Goal: Transaction & Acquisition: Purchase product/service

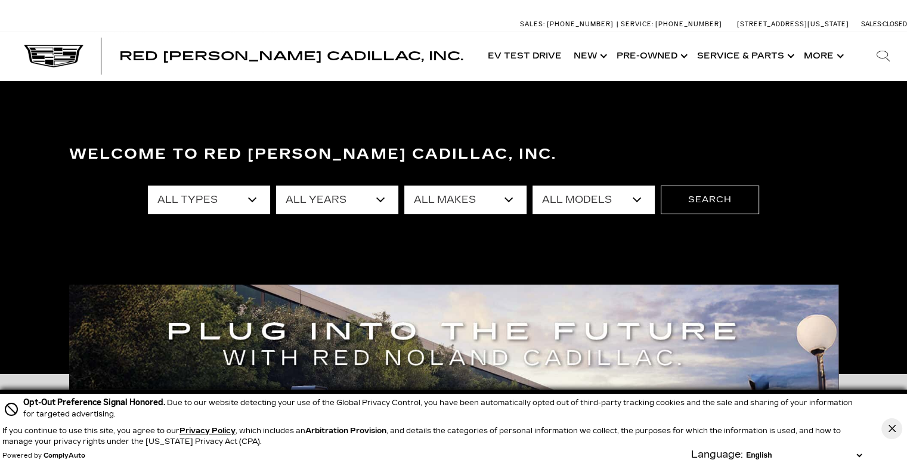
click at [248, 192] on select "All Types New Used Certified Used Demo" at bounding box center [209, 200] width 122 height 29
select select "Used"
click at [148, 186] on select "All Types New Used Certified Used Demo" at bounding box center [209, 200] width 122 height 29
click at [332, 206] on select "All Years 2025 2024 2023 2022 2021 2020 2019 2018 2017 2015 2014 2013" at bounding box center [337, 200] width 122 height 29
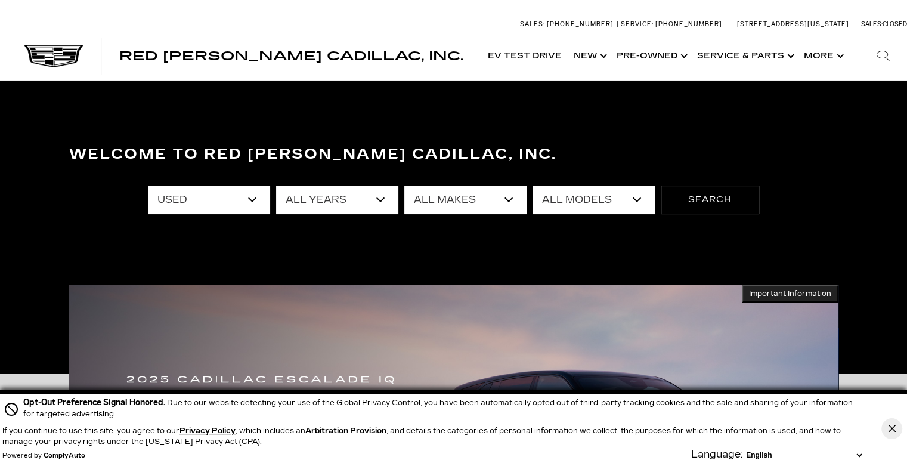
select select "2017"
click at [276, 186] on select "All Years 2025 2024 2023 2022 2021 2020 2019 2018 2017 2015 2014 2013" at bounding box center [337, 200] width 122 height 29
click at [481, 200] on select "All Makes Chevrolet Subaru Volkswagen" at bounding box center [466, 200] width 122 height 29
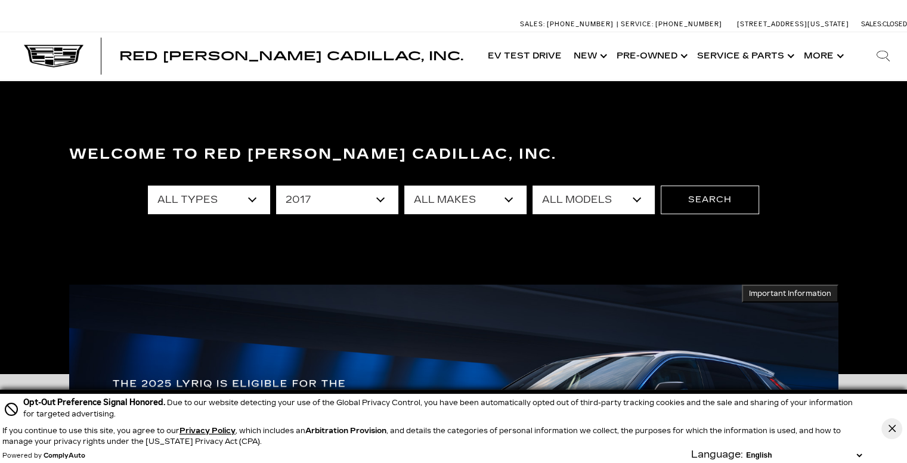
select select "Chevrolet"
click at [405, 186] on select "All Makes Chevrolet Subaru Volkswagen" at bounding box center [466, 200] width 122 height 29
click at [578, 205] on select "All Models Corvette Grand Sport Silverado 1500" at bounding box center [594, 200] width 122 height 29
select select "Corvette Grand Sport"
click at [533, 186] on select "All Models Corvette Grand Sport Silverado 1500" at bounding box center [594, 200] width 122 height 29
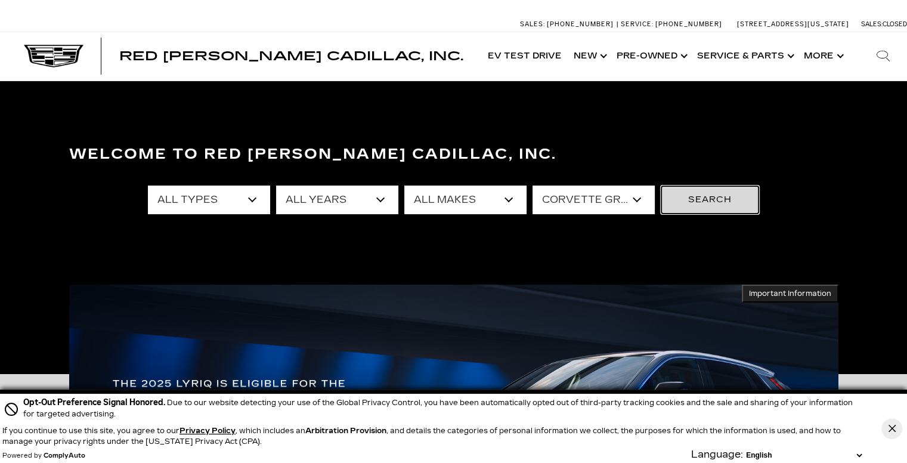
click at [711, 200] on button "Search" at bounding box center [710, 200] width 98 height 29
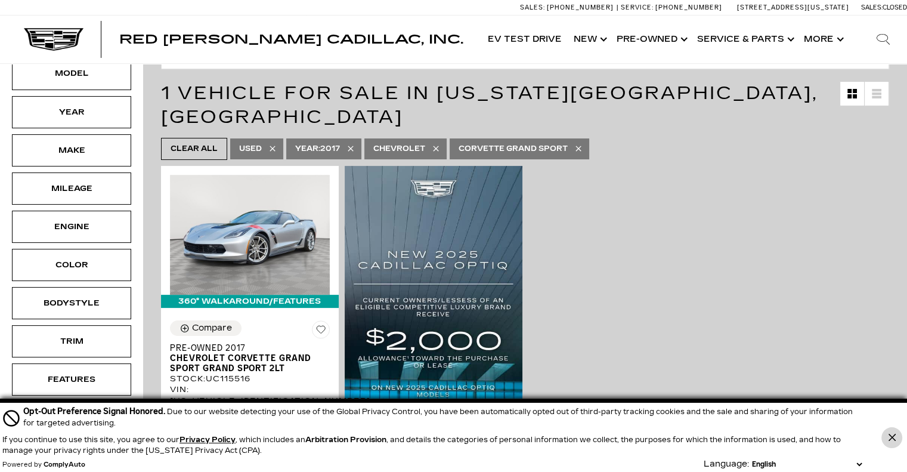
click at [887, 439] on button "Close Button" at bounding box center [892, 437] width 21 height 21
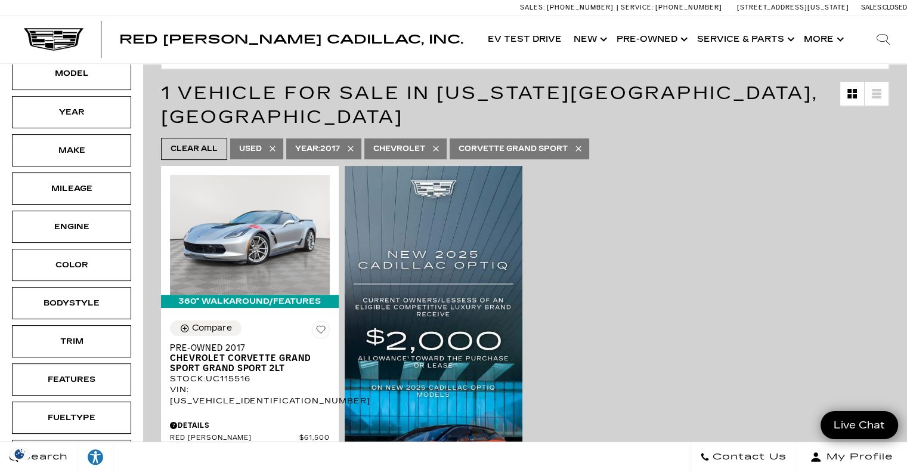
scroll to position [298, 0]
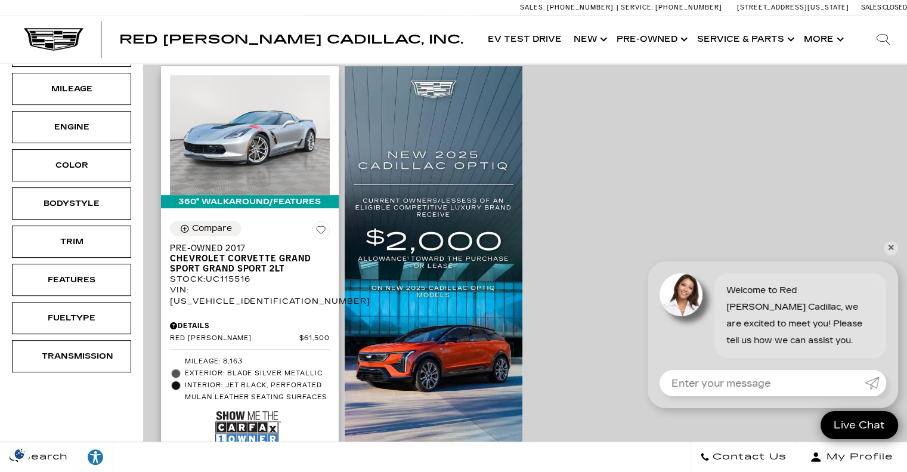
click at [254, 406] on img at bounding box center [248, 428] width 66 height 44
